Goal: Task Accomplishment & Management: Manage account settings

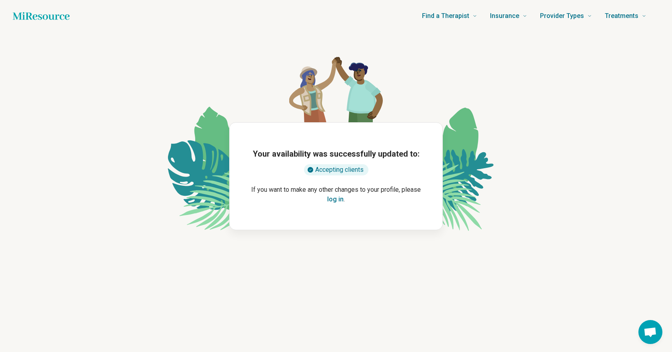
click at [334, 199] on button "log in" at bounding box center [335, 200] width 16 height 10
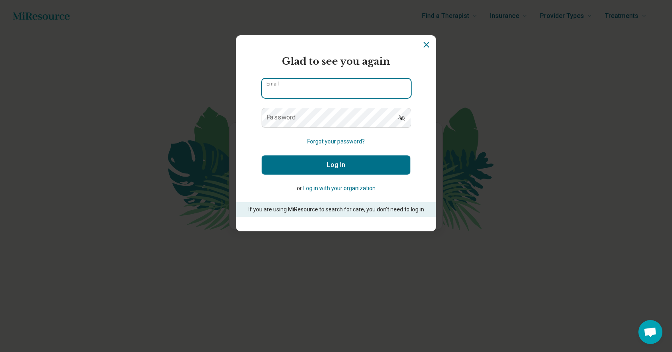
click at [329, 88] on input "Email" at bounding box center [336, 88] width 149 height 19
type input "**********"
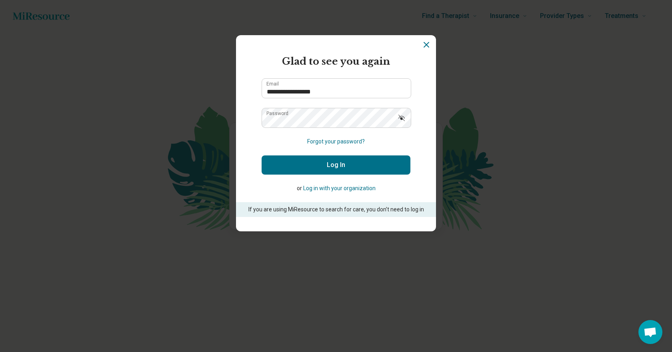
click at [323, 162] on button "Log In" at bounding box center [336, 165] width 149 height 19
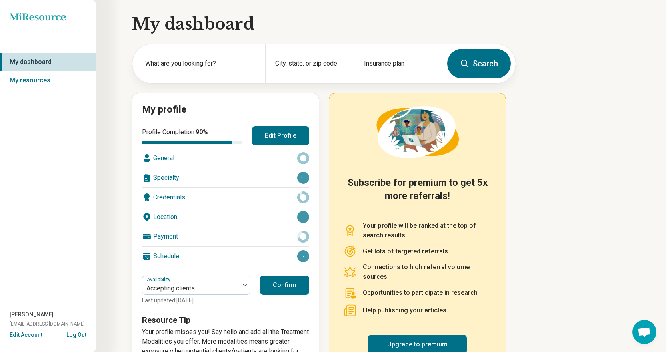
click at [170, 194] on div "Credentials" at bounding box center [225, 197] width 167 height 19
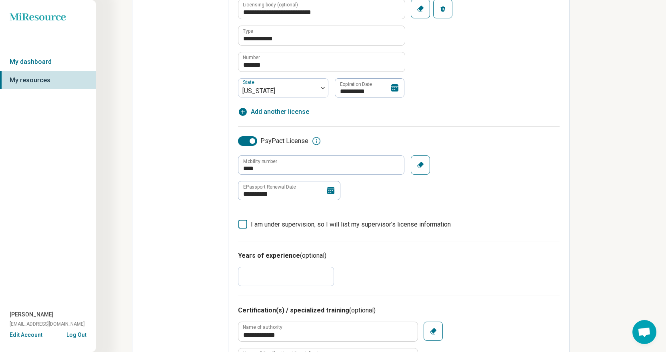
scroll to position [261, 0]
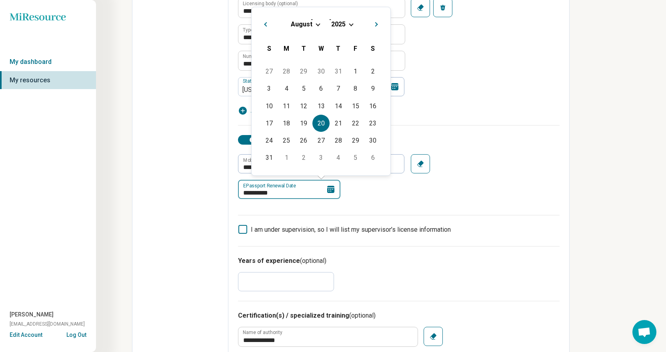
click at [307, 189] on input "**********" at bounding box center [289, 189] width 102 height 19
click at [348, 23] on div "[DATE]" at bounding box center [321, 24] width 126 height 8
click at [350, 24] on span "Choose Date" at bounding box center [351, 24] width 4 height 4
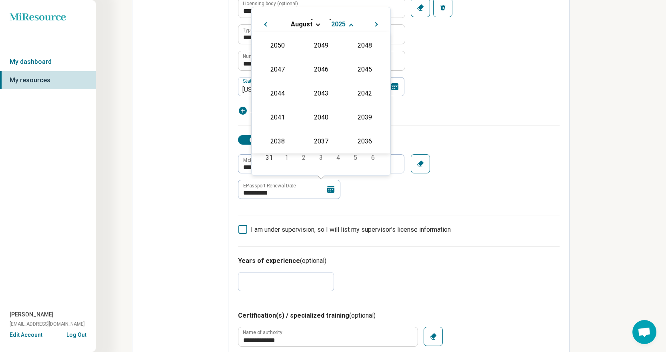
scroll to position [145, 0]
click at [275, 90] on div "2026" at bounding box center [277, 93] width 39 height 14
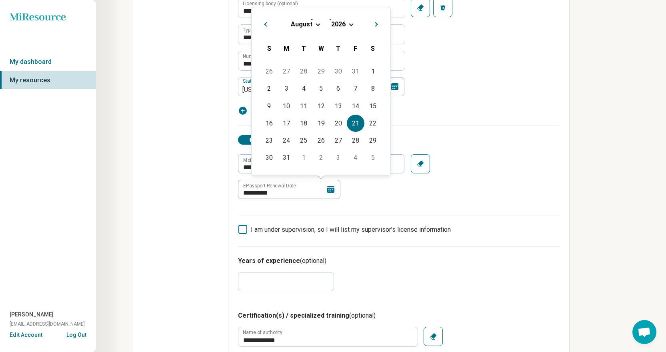
click at [356, 121] on div "21" at bounding box center [355, 123] width 17 height 17
type textarea "*"
type input "**********"
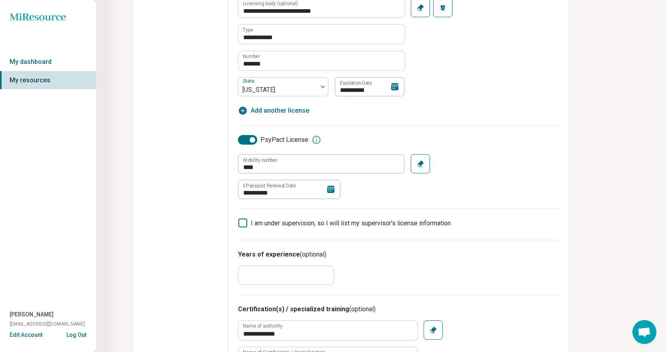
click at [285, 282] on input "**" at bounding box center [286, 275] width 96 height 19
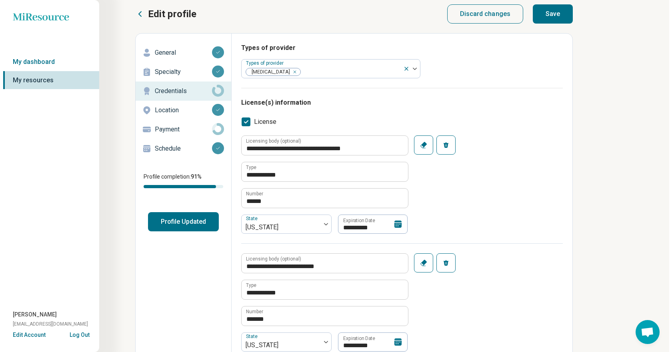
scroll to position [0, 0]
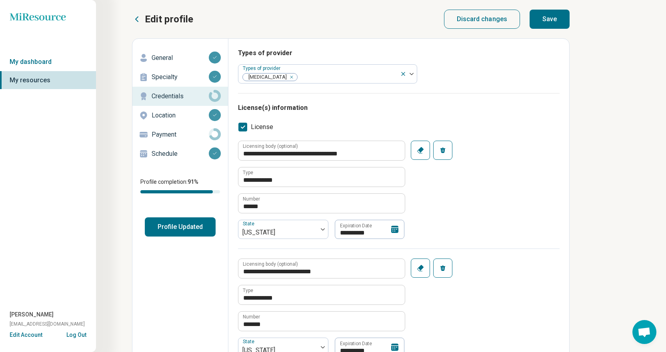
type input "**"
click at [555, 15] on button "Save" at bounding box center [550, 19] width 40 height 19
click at [164, 134] on p "Payment" at bounding box center [180, 135] width 57 height 10
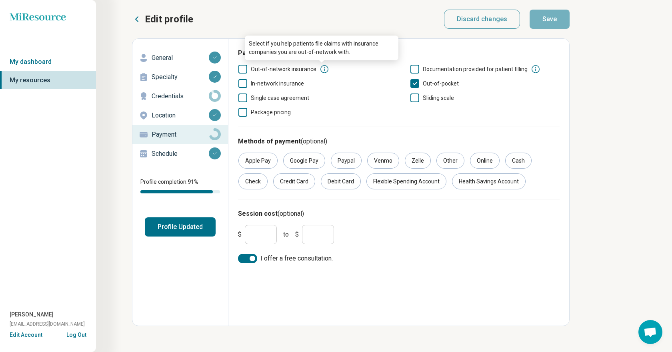
click at [322, 68] on icon at bounding box center [324, 69] width 8 height 8
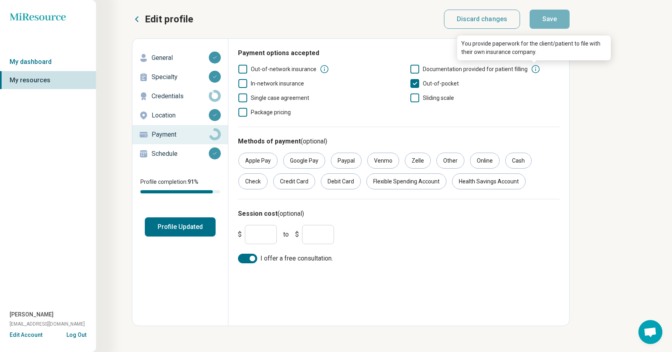
click at [534, 70] on icon at bounding box center [536, 69] width 8 height 8
click at [417, 68] on icon at bounding box center [414, 69] width 9 height 9
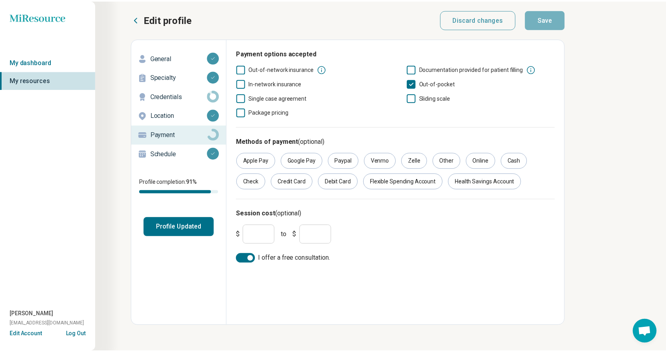
scroll to position [4, 0]
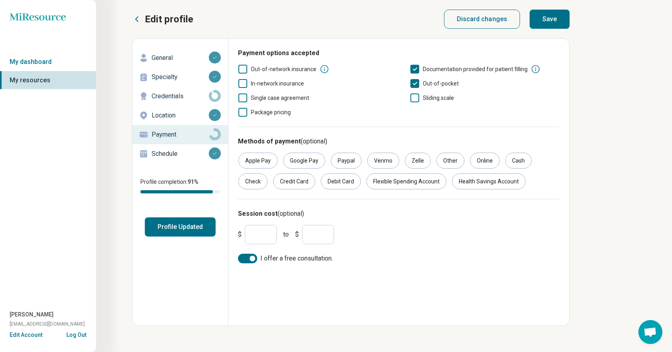
click at [550, 15] on button "Save" at bounding box center [550, 19] width 40 height 19
click at [159, 152] on p "Schedule" at bounding box center [180, 154] width 57 height 10
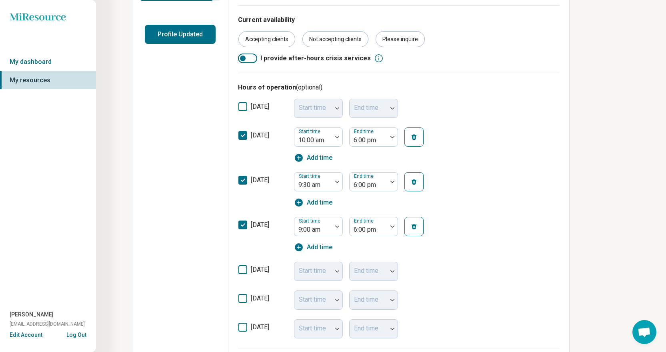
scroll to position [201, 0]
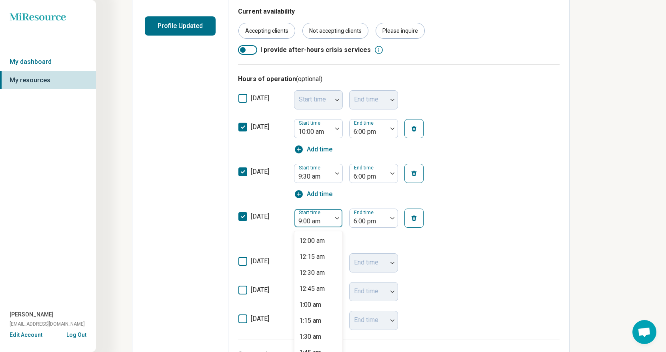
click at [337, 218] on div at bounding box center [337, 218] width 10 height 18
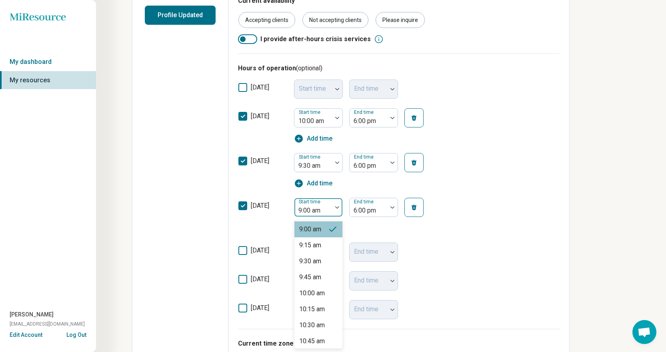
scroll to position [588, 0]
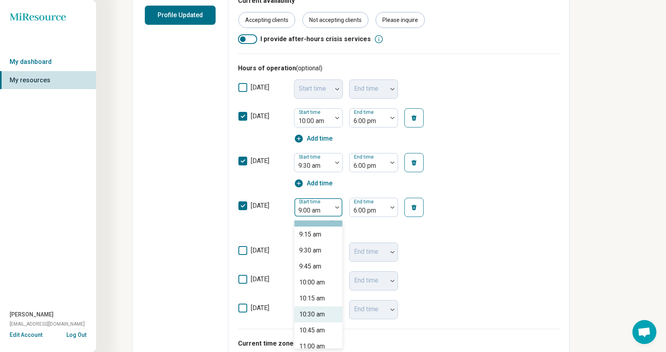
click at [323, 314] on div "10:30 am" at bounding box center [312, 315] width 26 height 10
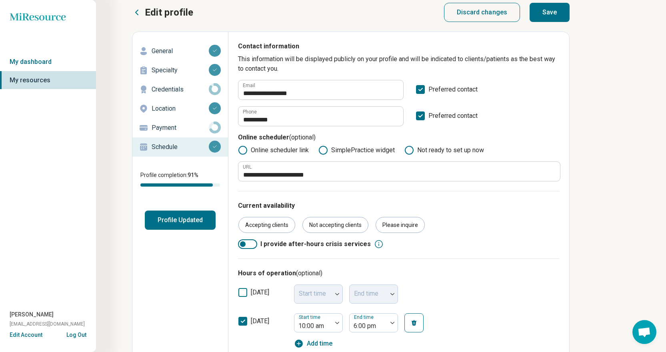
scroll to position [0, 0]
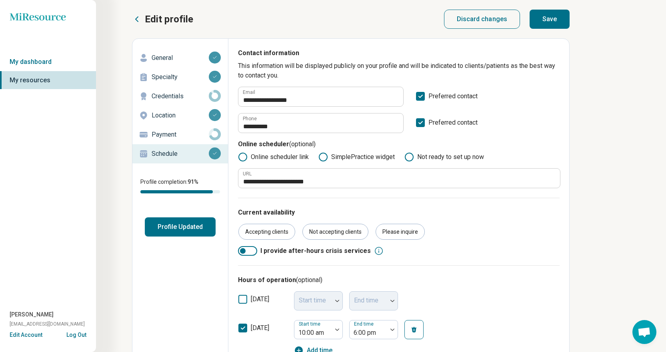
click at [556, 12] on button "Save" at bounding box center [550, 19] width 40 height 19
click at [163, 98] on p "Credentials" at bounding box center [180, 97] width 57 height 10
type textarea "*"
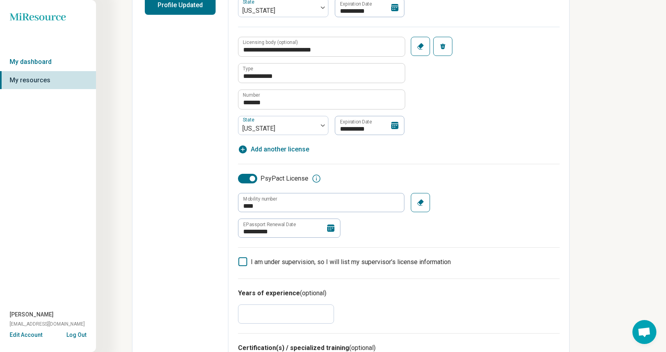
scroll to position [235, 0]
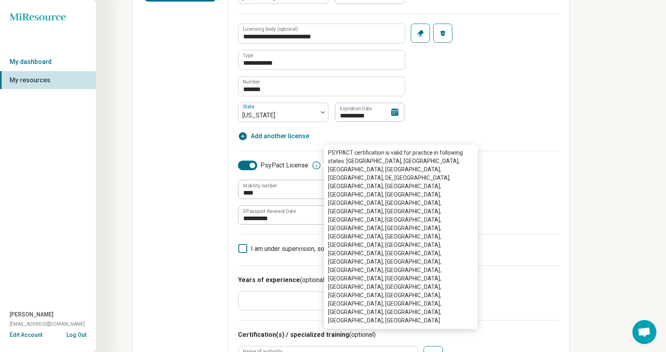
click at [315, 168] on icon at bounding box center [317, 166] width 10 height 10
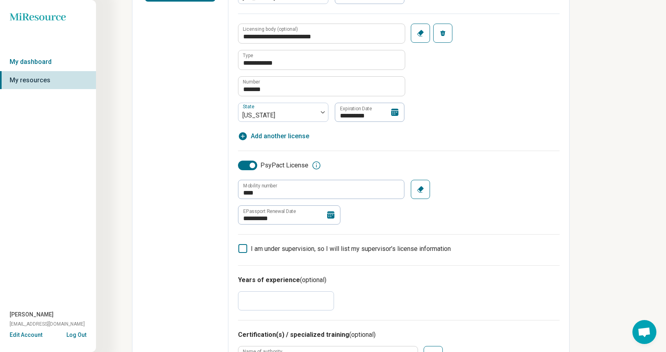
click at [587, 146] on div "**********" at bounding box center [333, 330] width 666 height 1131
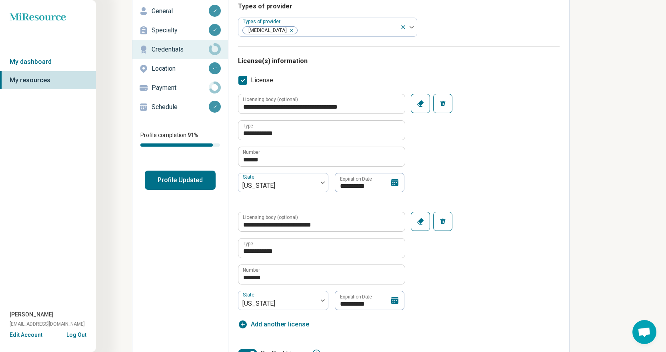
scroll to position [0, 0]
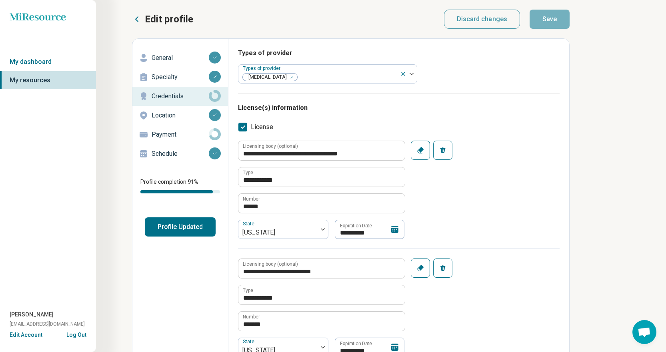
click at [170, 74] on p "Specialty" at bounding box center [180, 77] width 57 height 10
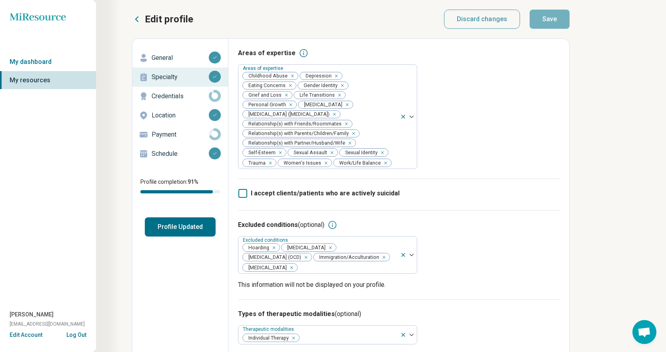
click at [159, 225] on button "Profile Updated" at bounding box center [180, 227] width 71 height 19
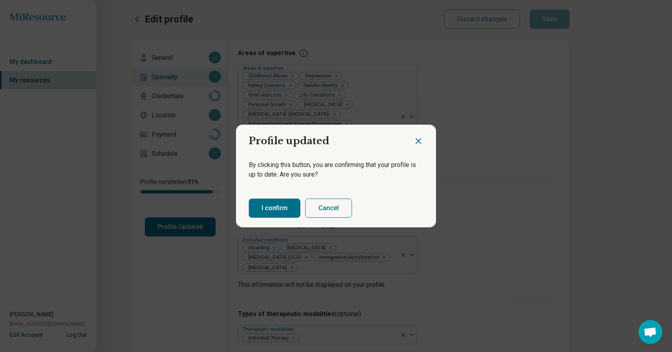
click at [262, 206] on button "I confirm" at bounding box center [275, 208] width 52 height 19
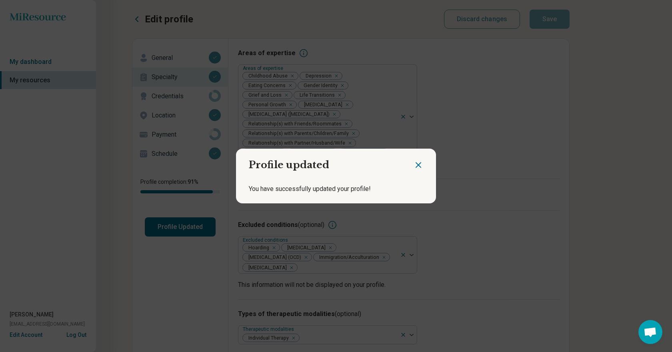
click at [415, 166] on icon "Close dialog" at bounding box center [419, 165] width 10 height 10
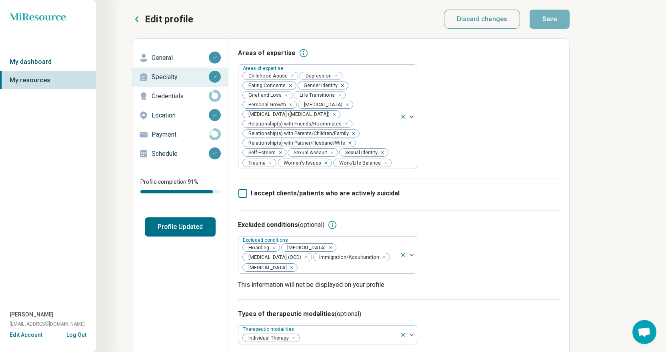
click at [42, 61] on link "My dashboard" at bounding box center [48, 62] width 96 height 18
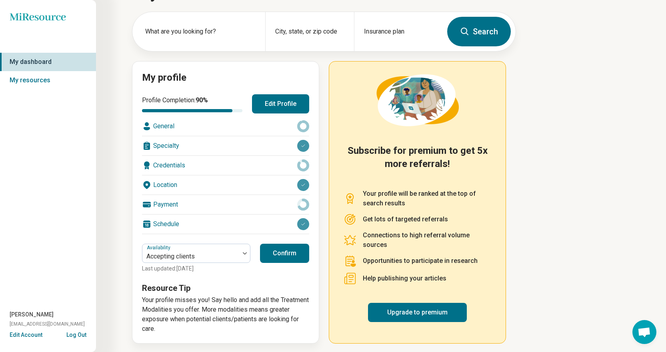
scroll to position [35, 0]
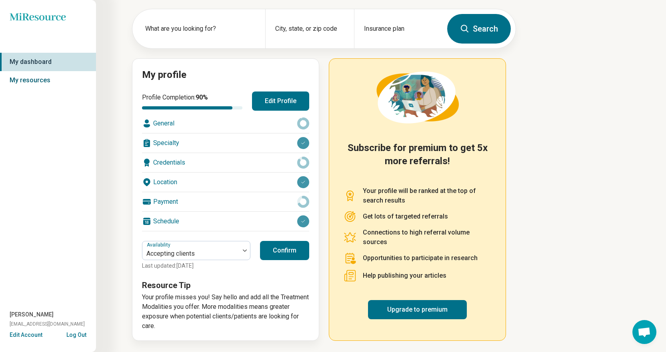
click at [31, 80] on link "My resources" at bounding box center [48, 80] width 96 height 18
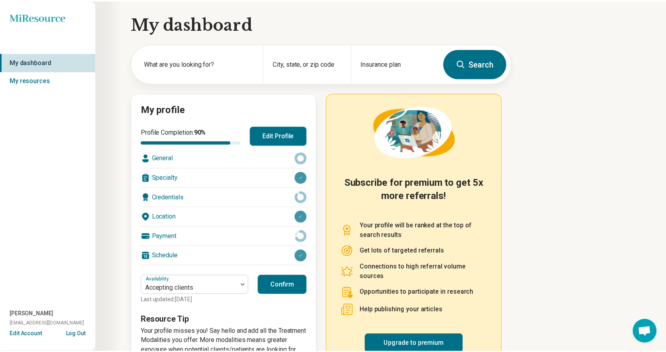
scroll to position [35, 0]
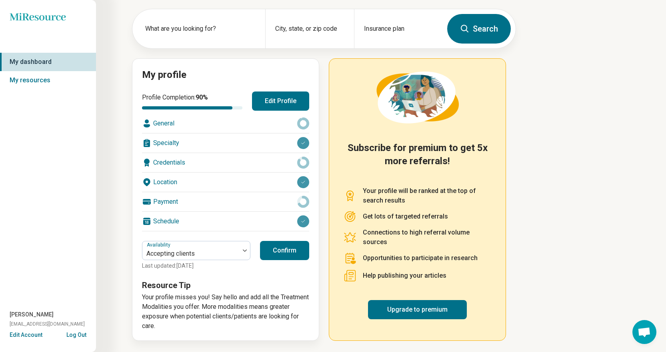
click at [71, 333] on button "Log Out" at bounding box center [76, 334] width 20 height 6
